Goal: Find specific page/section: Find specific page/section

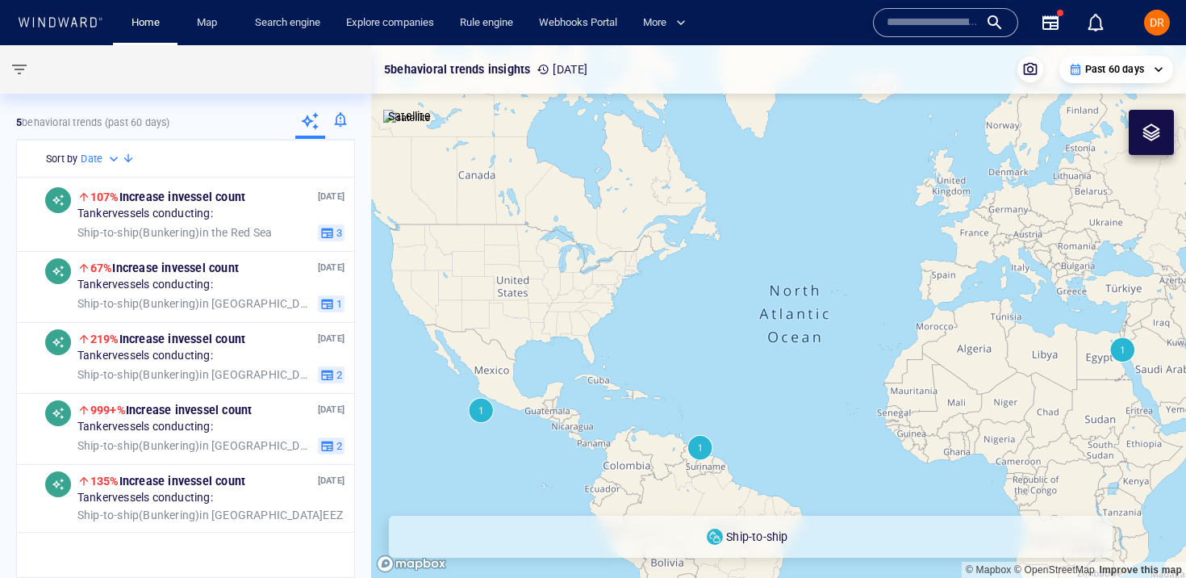
click at [935, 26] on input "text" at bounding box center [933, 22] width 92 height 24
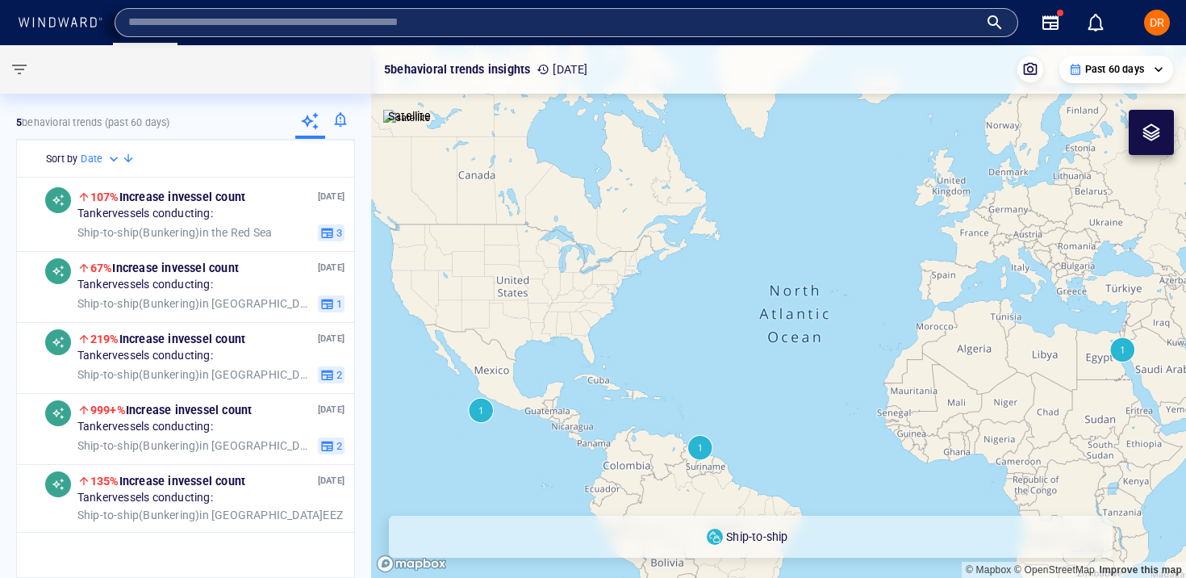
paste input "*******"
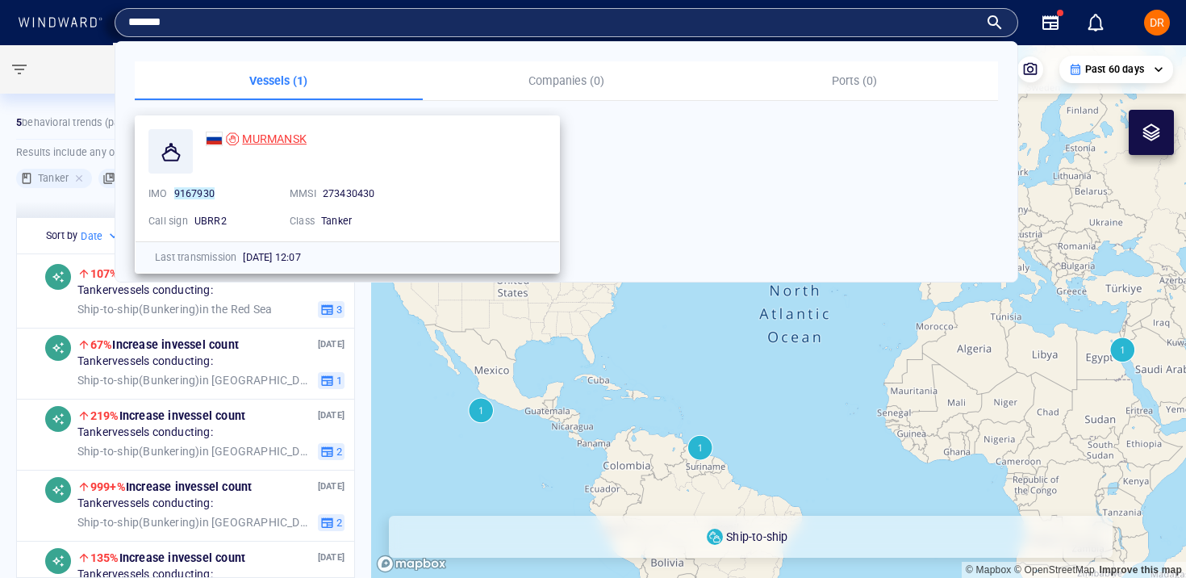
type input "*******"
click at [265, 137] on span "MURMANSK" at bounding box center [274, 138] width 65 height 13
